Goal: Task Accomplishment & Management: Manage account settings

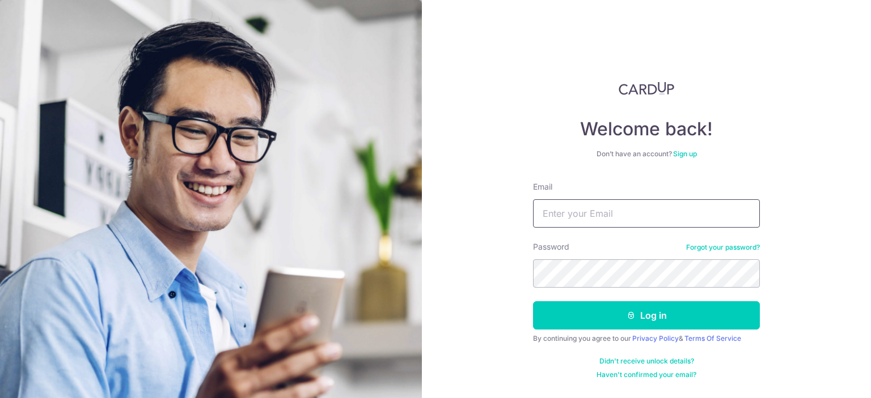
click at [597, 211] on input "Email" at bounding box center [646, 214] width 227 height 28
type input "[EMAIL_ADDRESS][DOMAIN_NAME]"
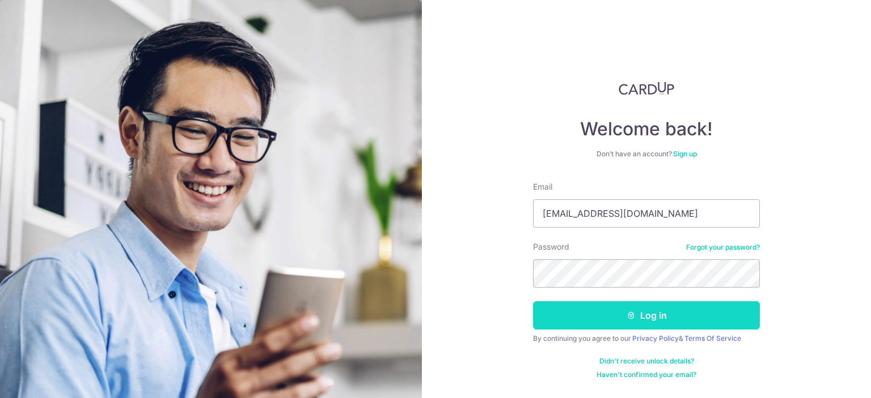
click at [650, 320] on button "Log in" at bounding box center [646, 316] width 227 height 28
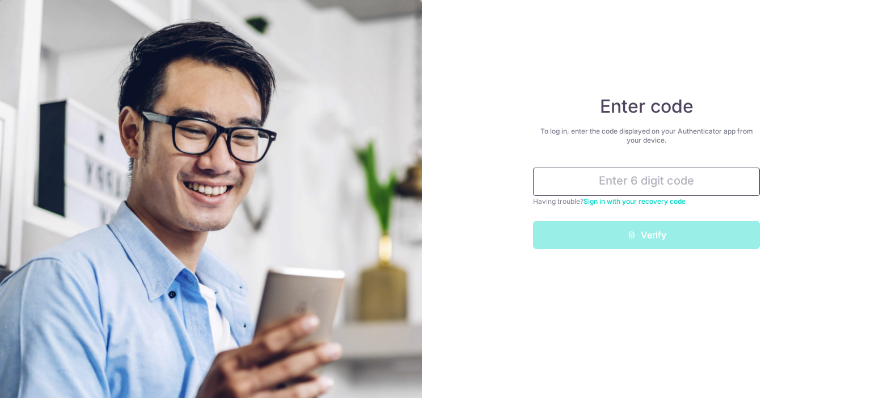
click at [626, 185] on input "text" at bounding box center [646, 182] width 227 height 28
click at [674, 185] on input "text" at bounding box center [646, 182] width 227 height 28
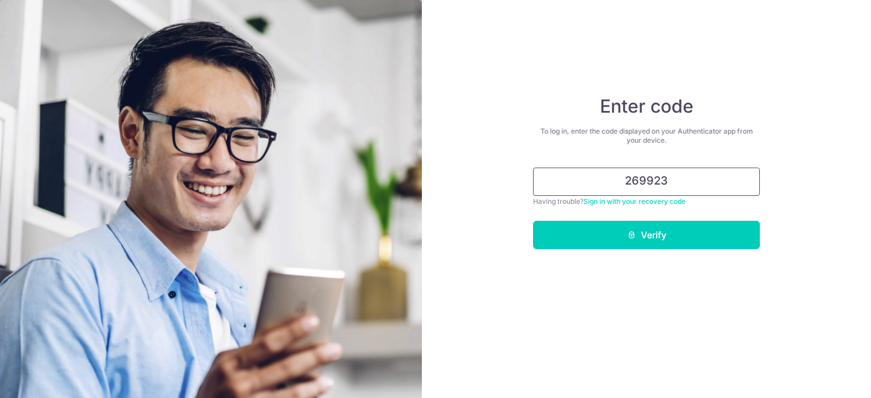
type input "269923"
click at [533, 221] on button "Verify" at bounding box center [646, 235] width 227 height 28
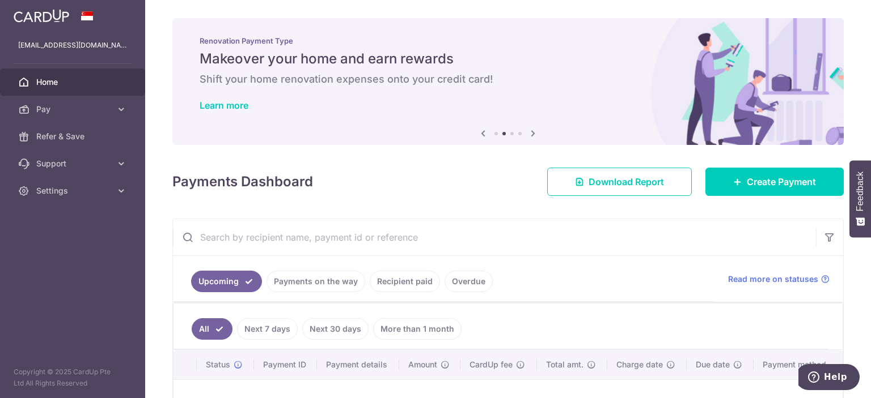
click at [533, 131] on icon at bounding box center [533, 133] width 14 height 14
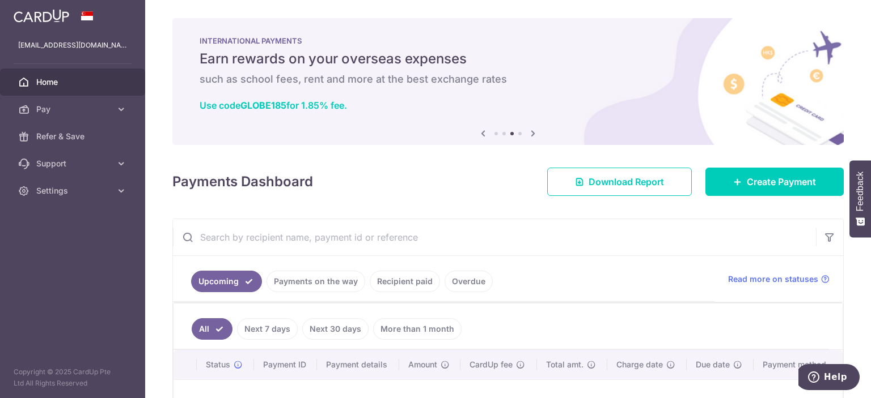
click at [530, 135] on icon at bounding box center [533, 133] width 14 height 14
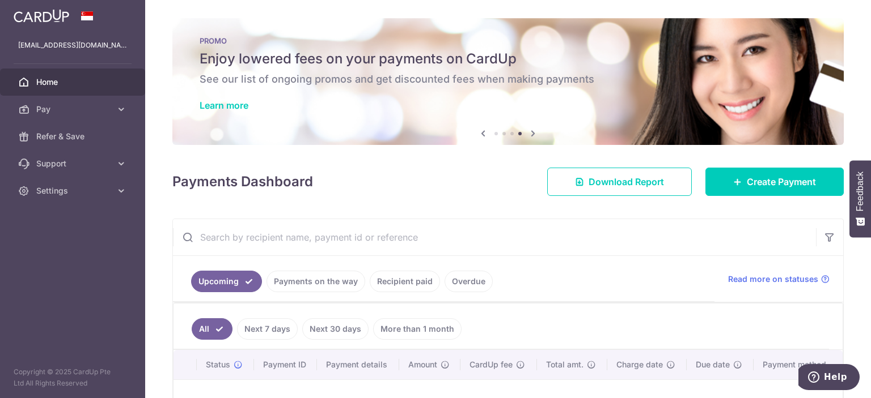
click at [530, 135] on icon at bounding box center [533, 133] width 14 height 14
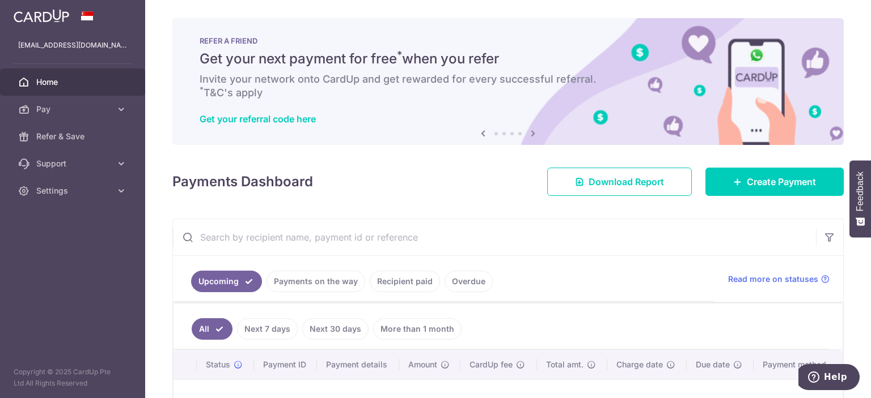
click at [529, 131] on icon at bounding box center [533, 133] width 14 height 14
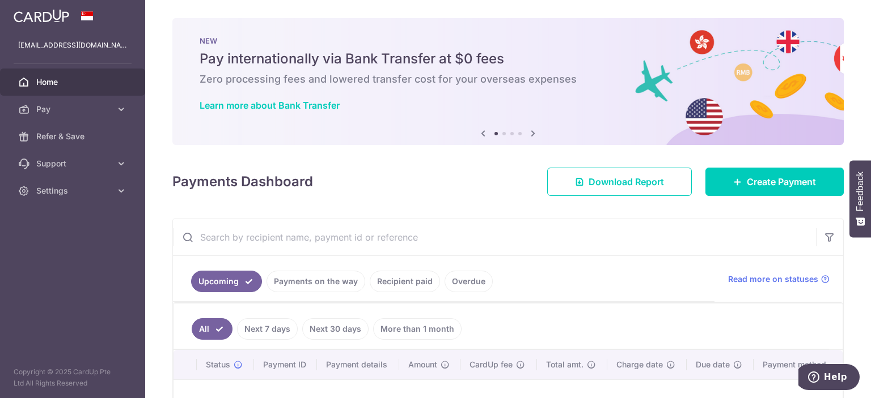
click at [529, 131] on icon at bounding box center [533, 133] width 14 height 14
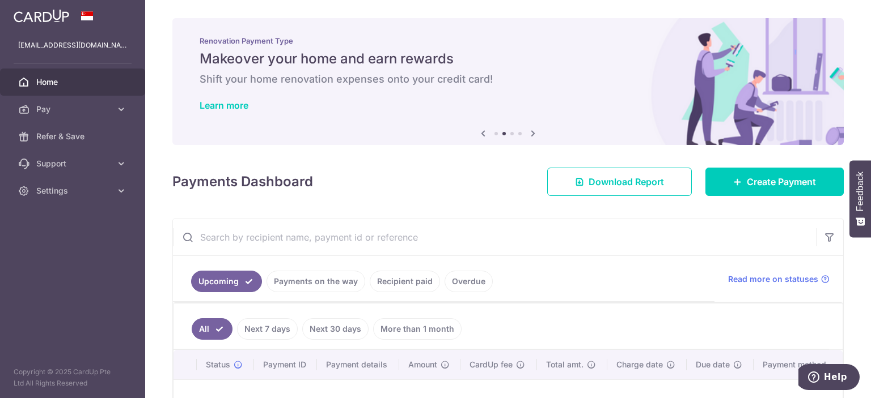
click at [529, 131] on icon at bounding box center [533, 133] width 14 height 14
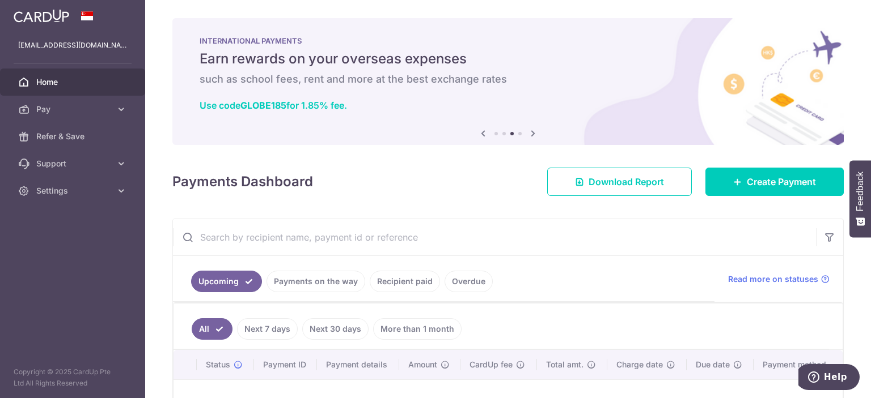
click at [529, 131] on icon at bounding box center [533, 133] width 14 height 14
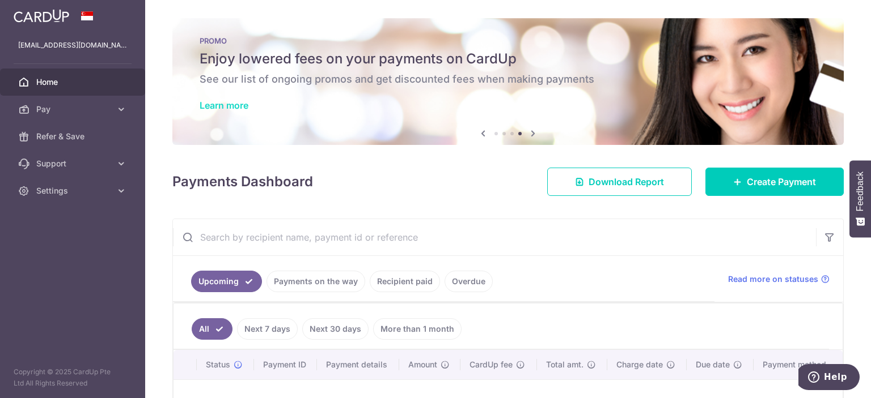
click at [247, 105] on link "Learn more" at bounding box center [224, 105] width 49 height 11
